Goal: Task Accomplishment & Management: Manage account settings

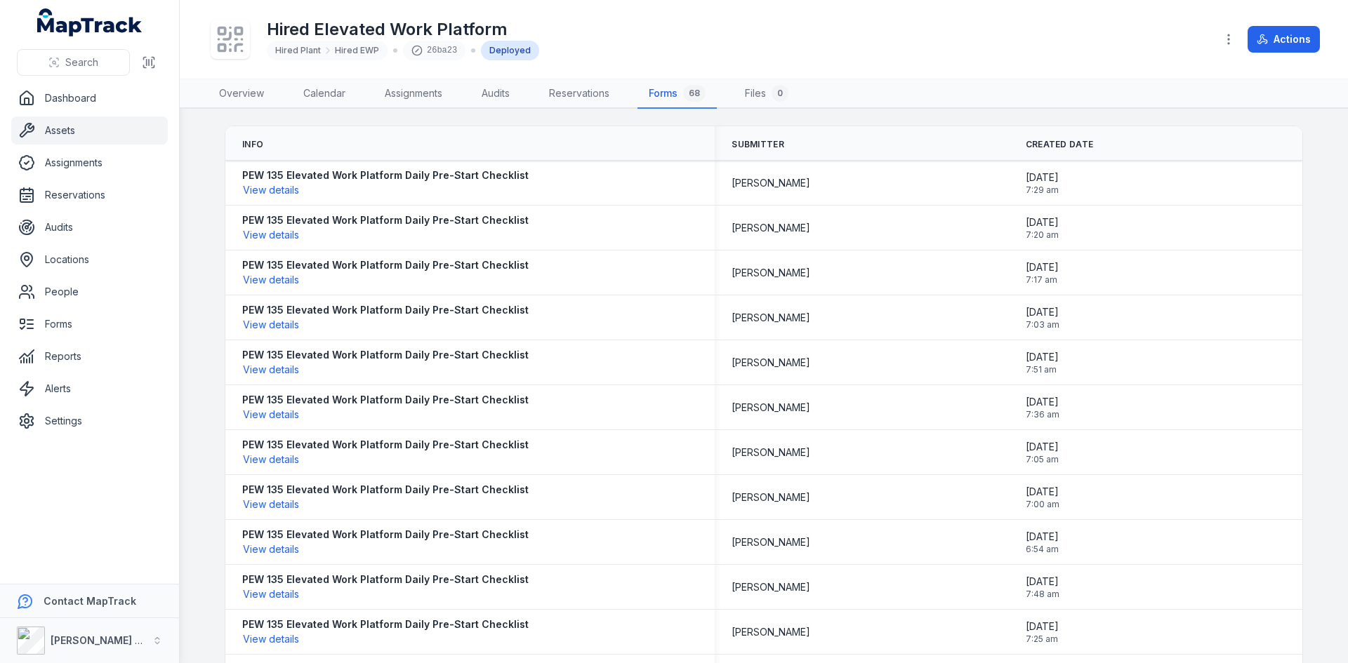
click at [97, 66] on span "Search" at bounding box center [81, 62] width 33 height 14
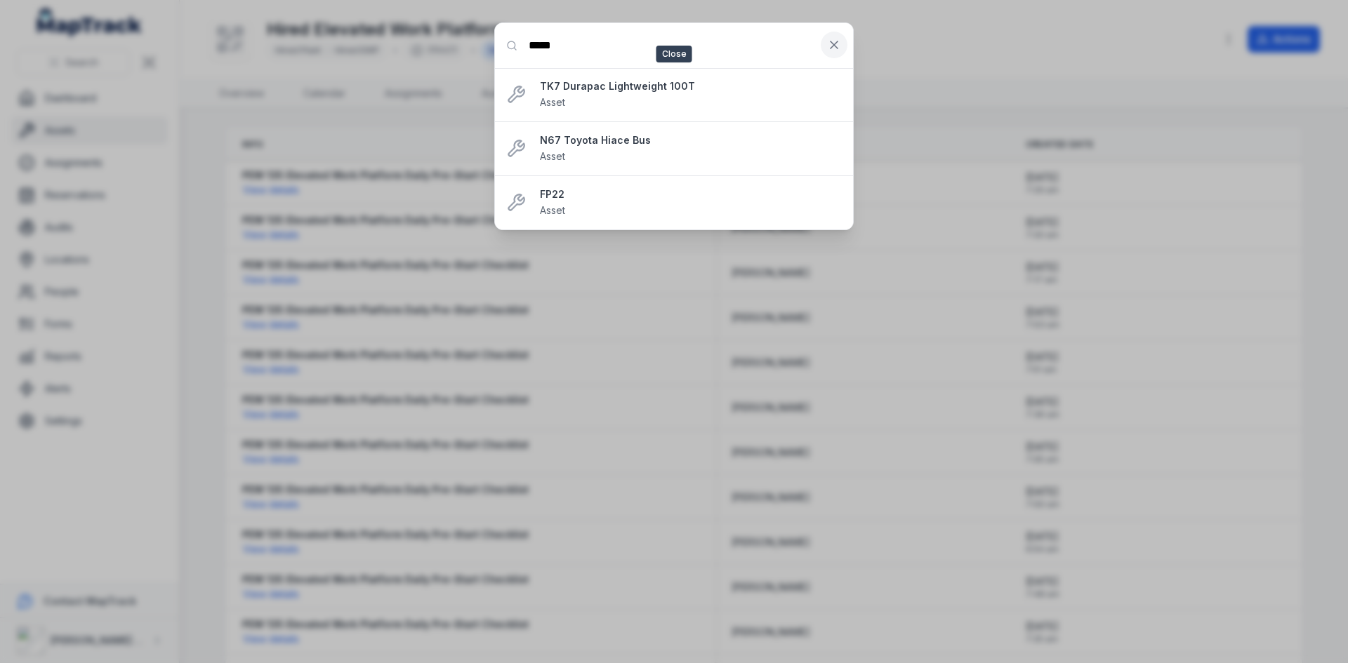
type input "*****"
click at [831, 48] on icon at bounding box center [834, 44] width 7 height 7
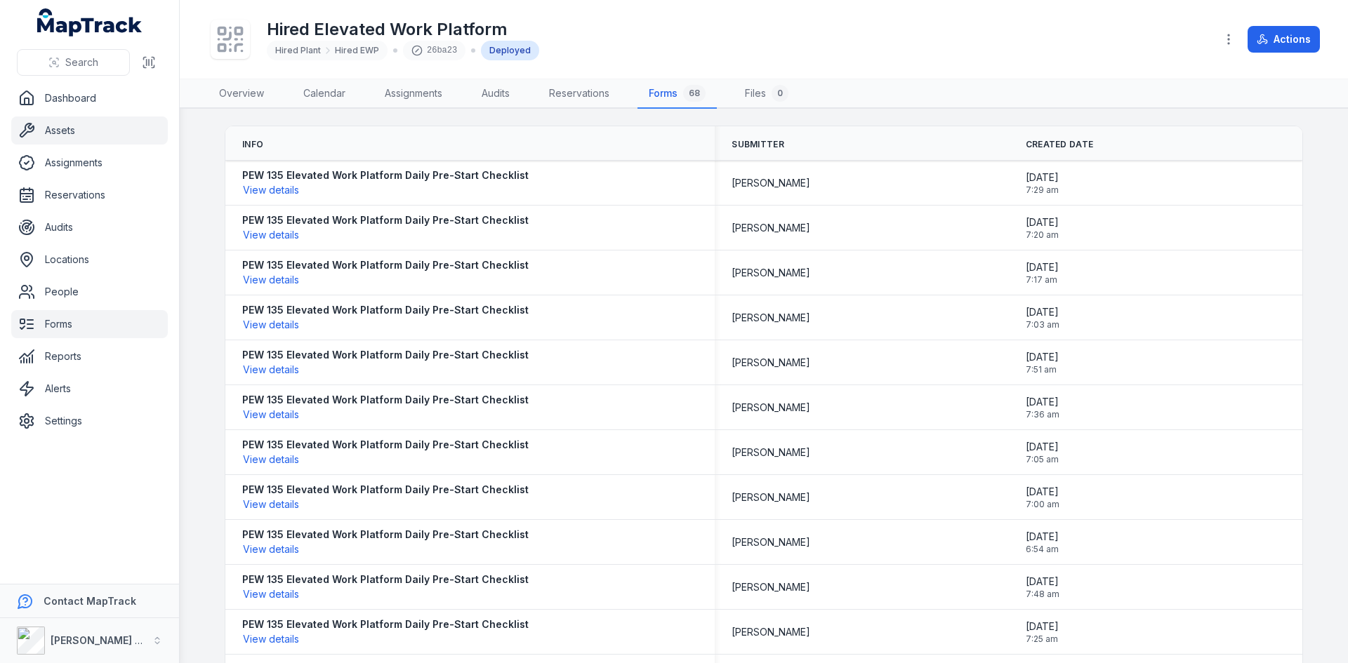
click at [50, 314] on link "Forms" at bounding box center [89, 324] width 157 height 28
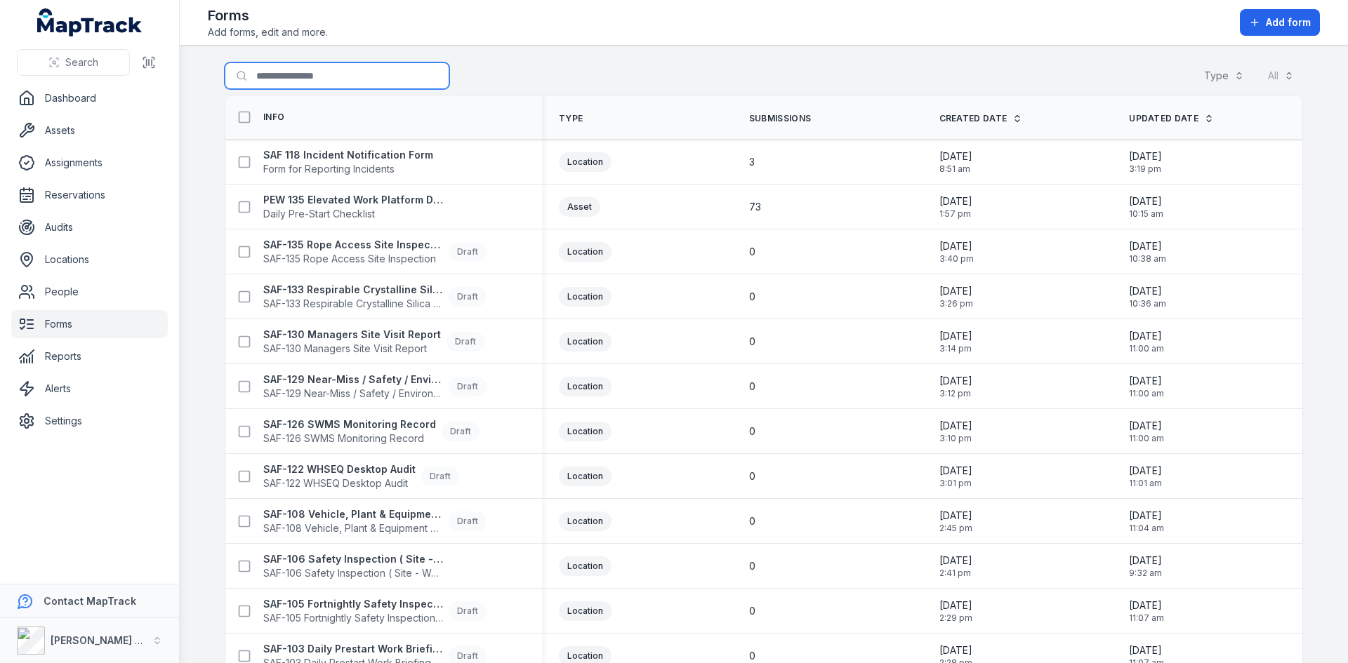
click at [276, 74] on input "Search for forms" at bounding box center [337, 75] width 225 height 27
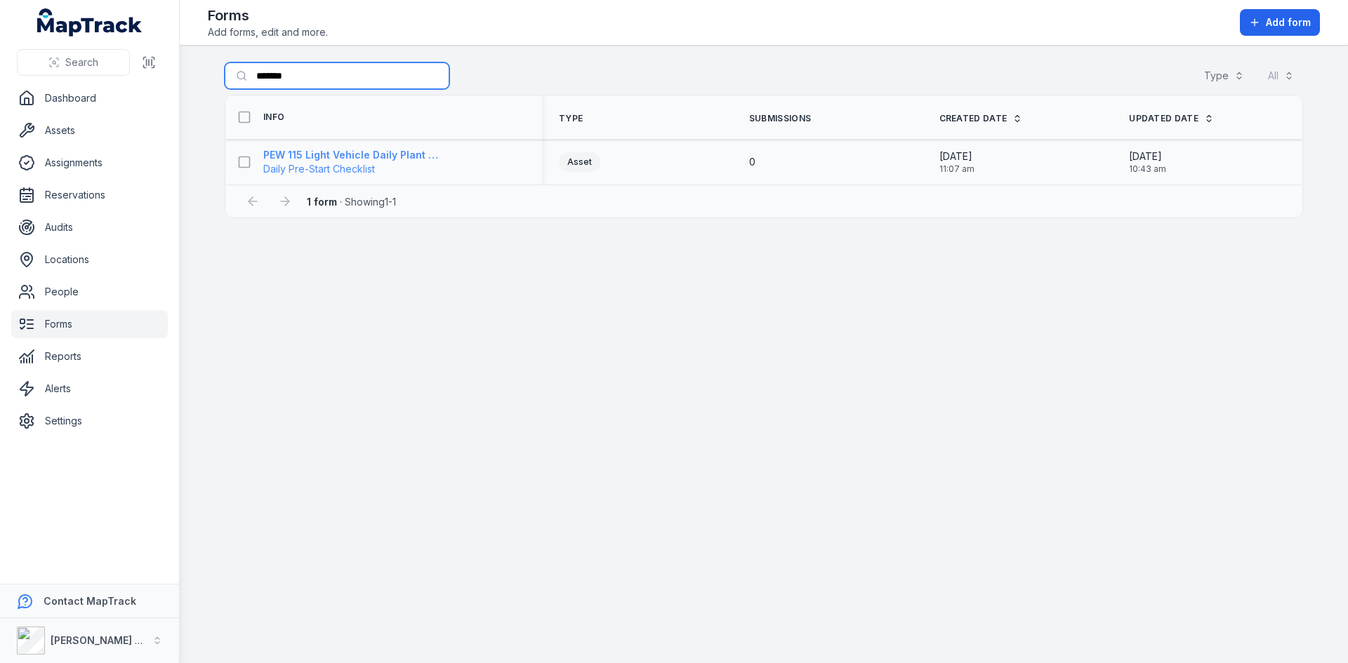
type input "*******"
click at [346, 159] on strong "PEW 115 Light Vehicle Daily Plant Pre-Start Checklist" at bounding box center [353, 155] width 180 height 14
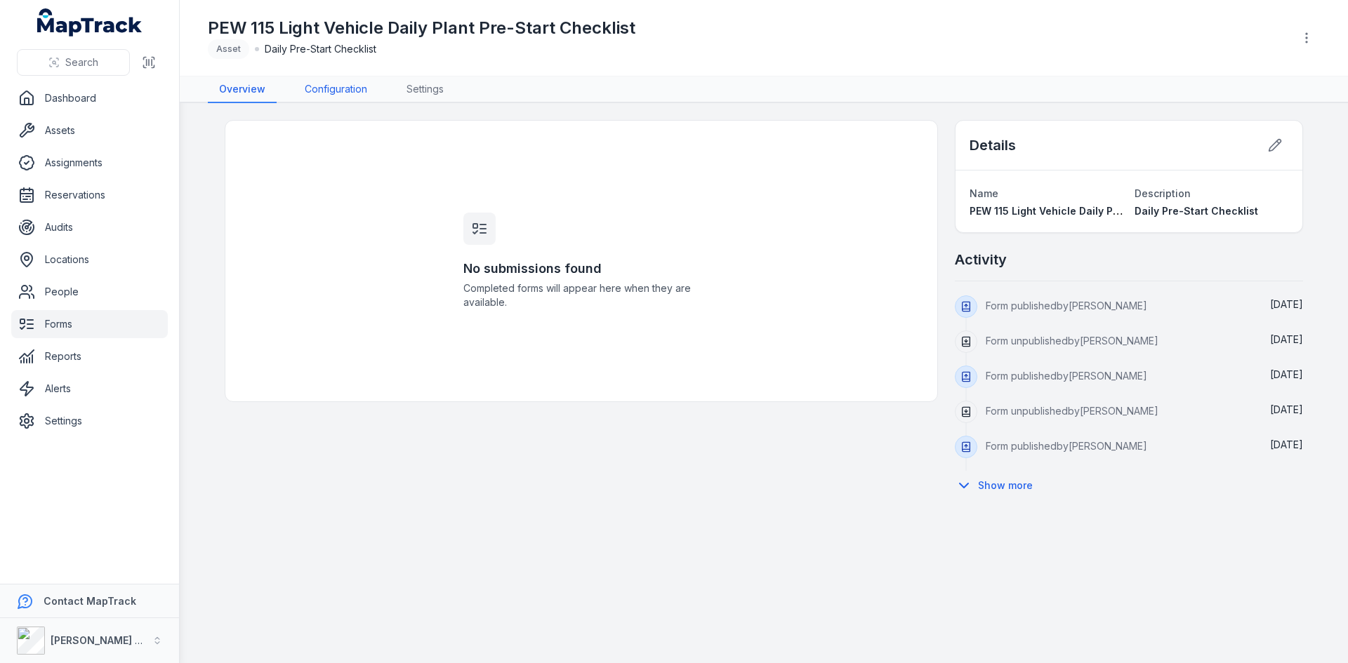
click at [344, 87] on link "Configuration" at bounding box center [335, 90] width 85 height 27
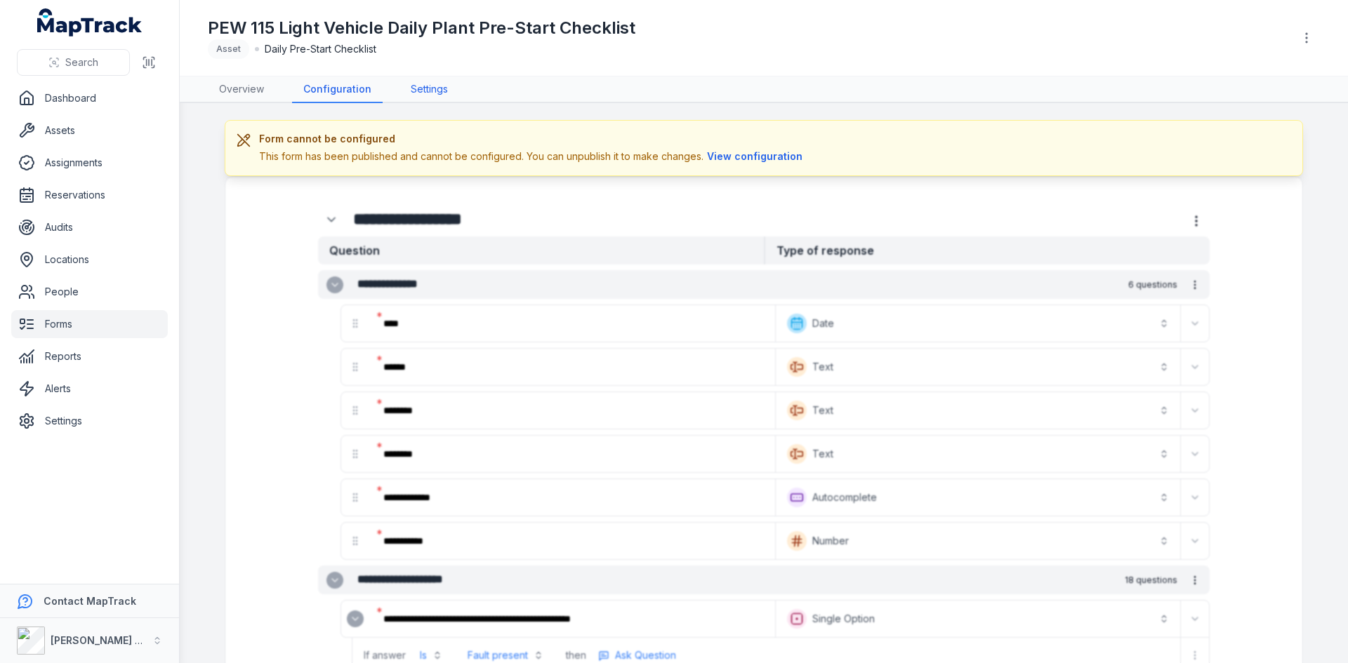
click at [435, 81] on link "Settings" at bounding box center [429, 90] width 60 height 27
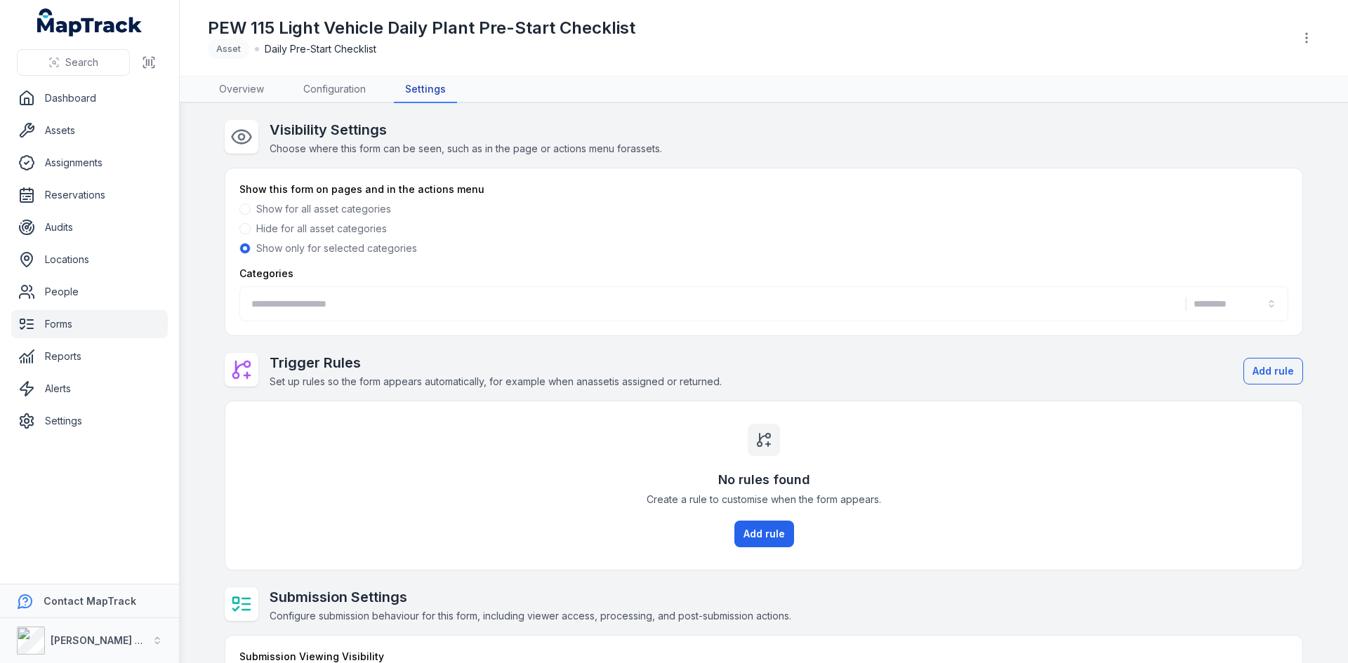
type input "**********"
click at [344, 85] on link "Configuration" at bounding box center [334, 90] width 85 height 27
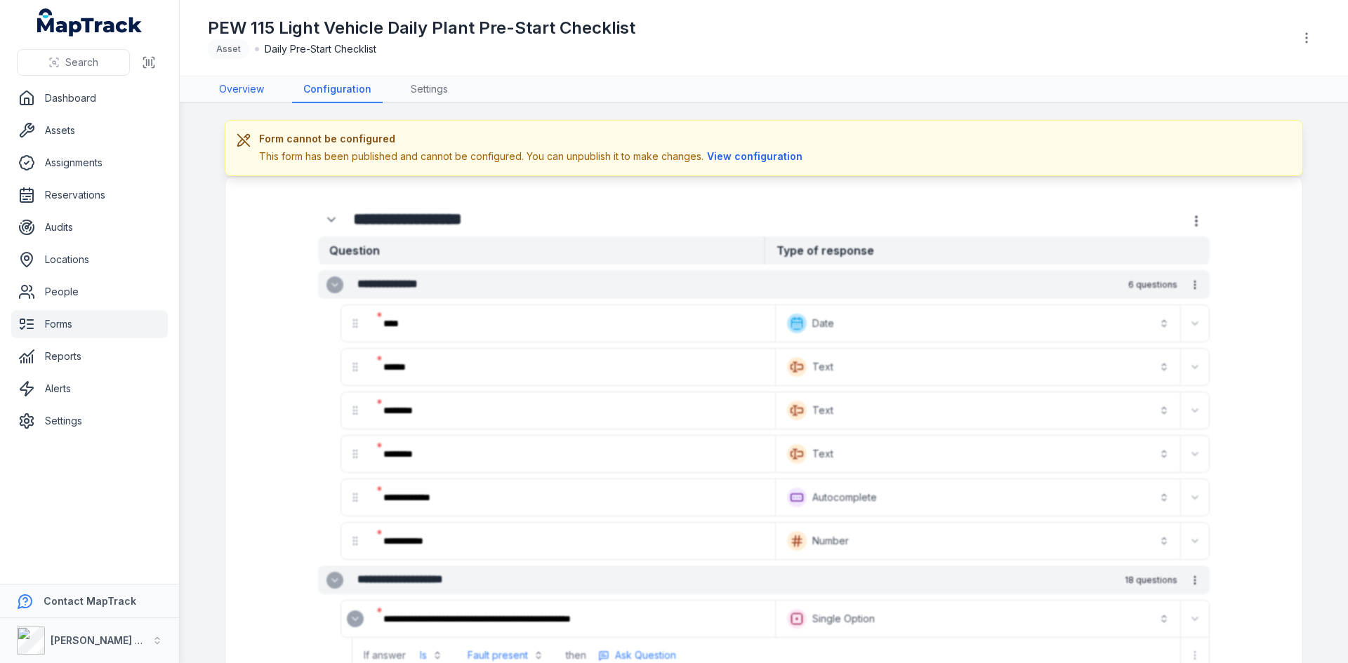
click at [252, 91] on link "Overview" at bounding box center [241, 90] width 67 height 27
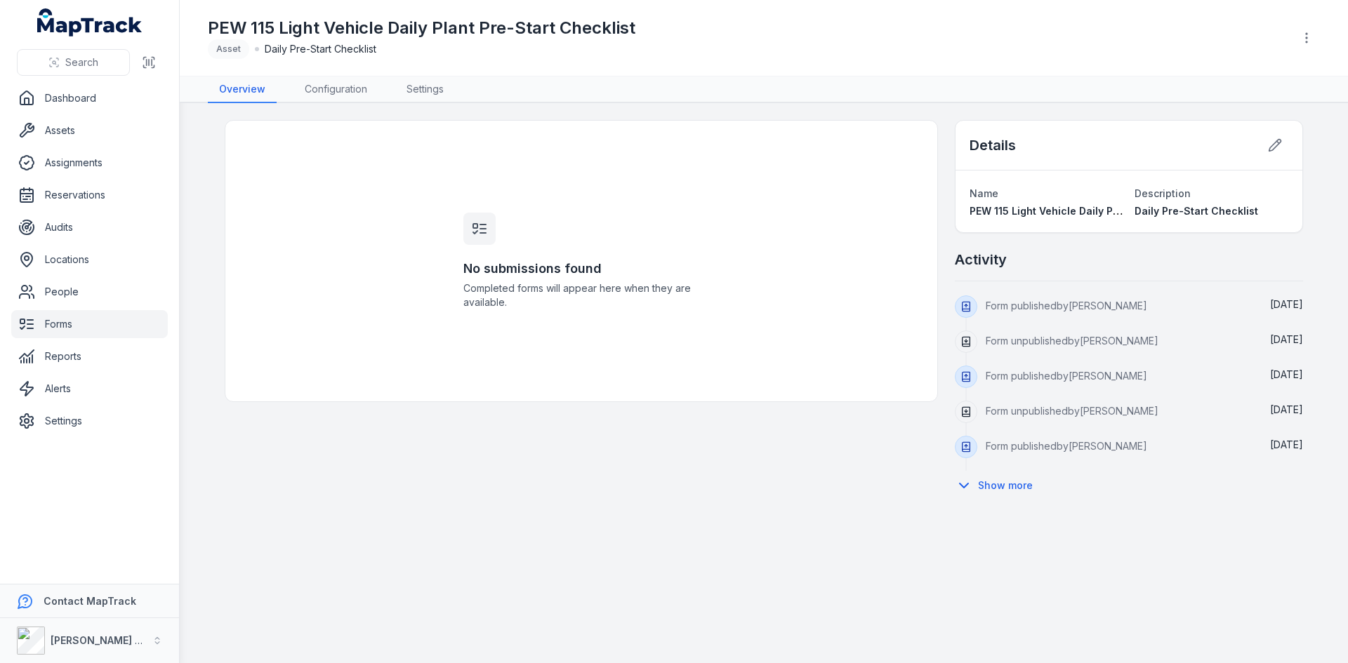
click at [1017, 213] on span "PEW 115 Light Vehicle Daily Plant Pre-Start Checklist" at bounding box center [1100, 211] width 261 height 12
click at [1160, 206] on span "Daily Pre-Start Checklist" at bounding box center [1197, 211] width 124 height 12
click at [1278, 146] on icon at bounding box center [1275, 145] width 14 height 14
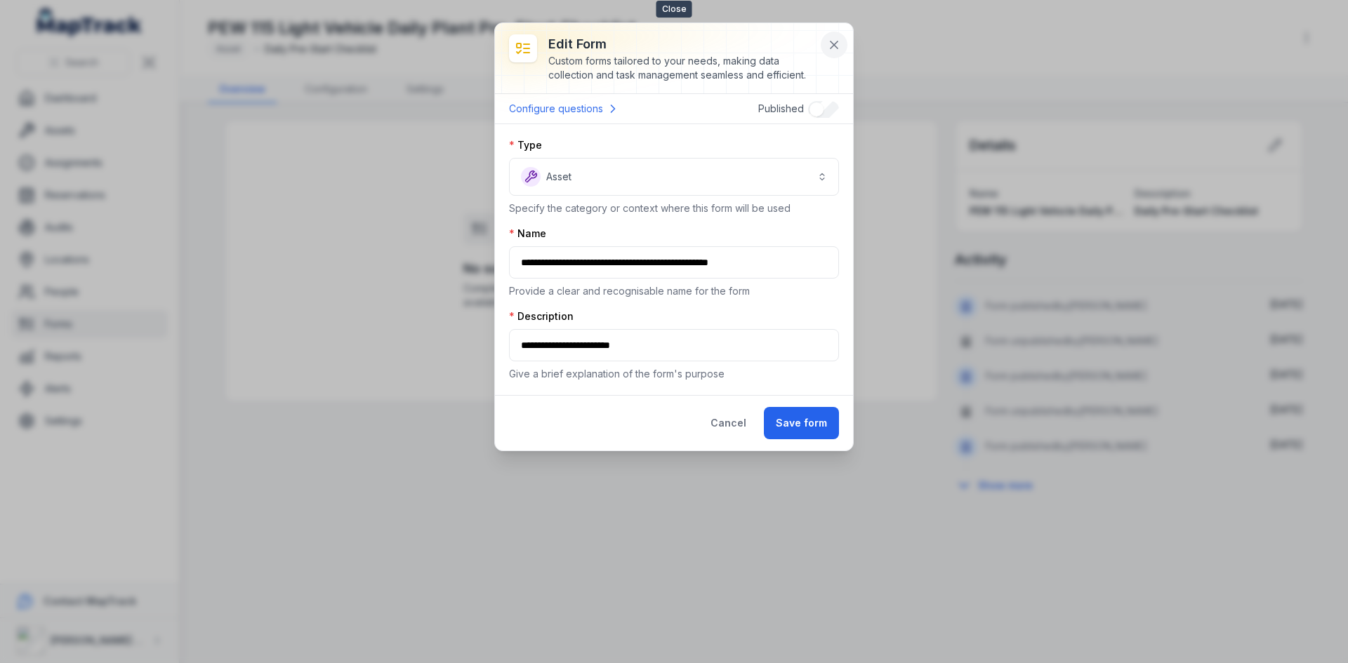
click at [828, 46] on icon at bounding box center [834, 45] width 14 height 14
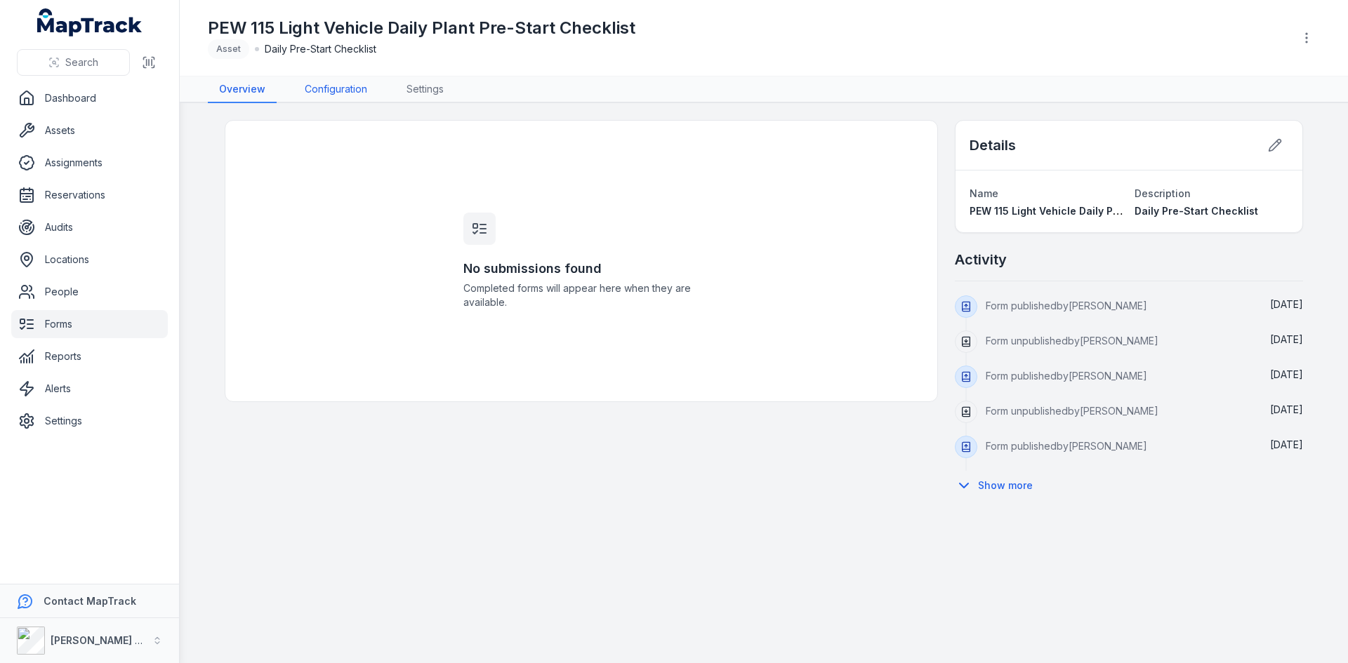
click at [340, 91] on link "Configuration" at bounding box center [335, 90] width 85 height 27
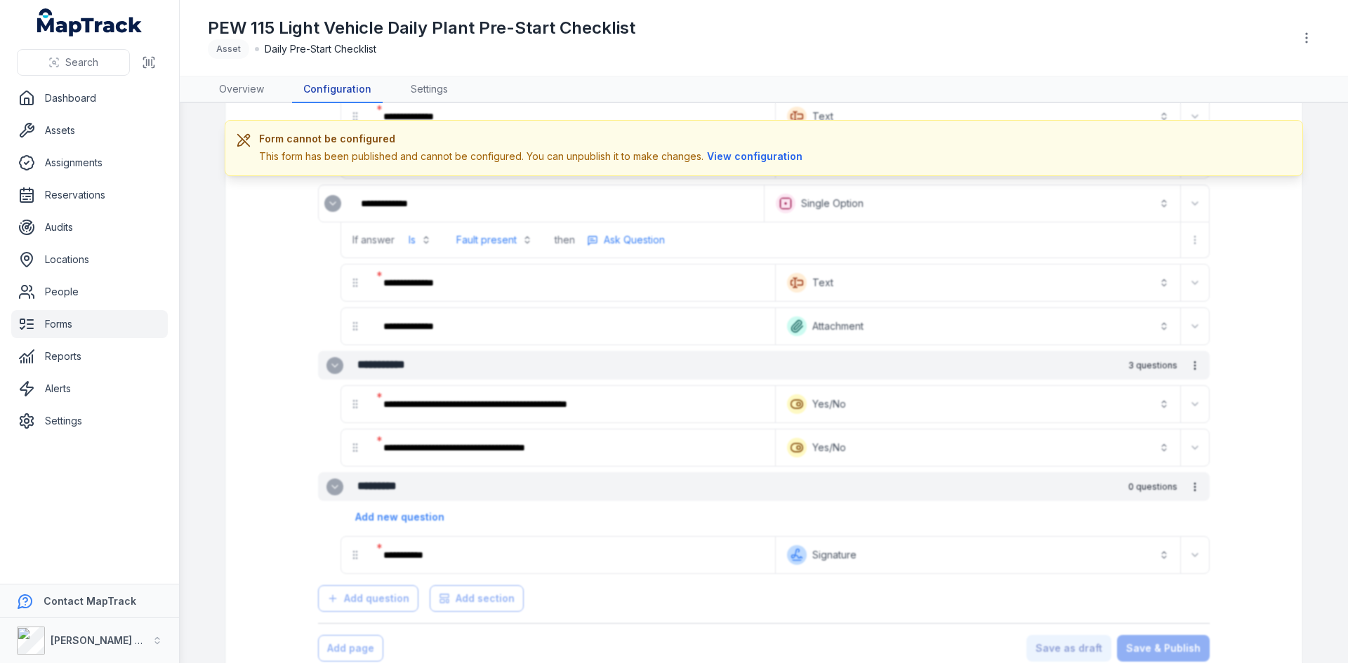
scroll to position [4002, 0]
